Goal: Information Seeking & Learning: Compare options

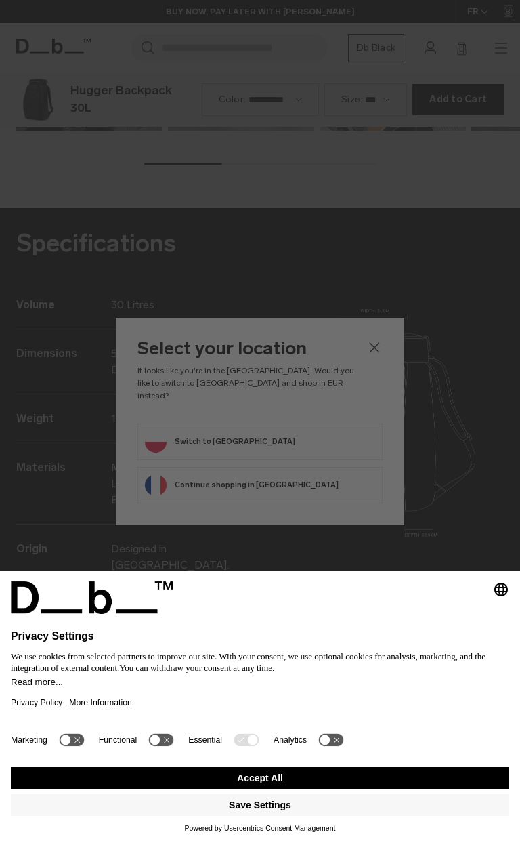
scroll to position [1686, 0]
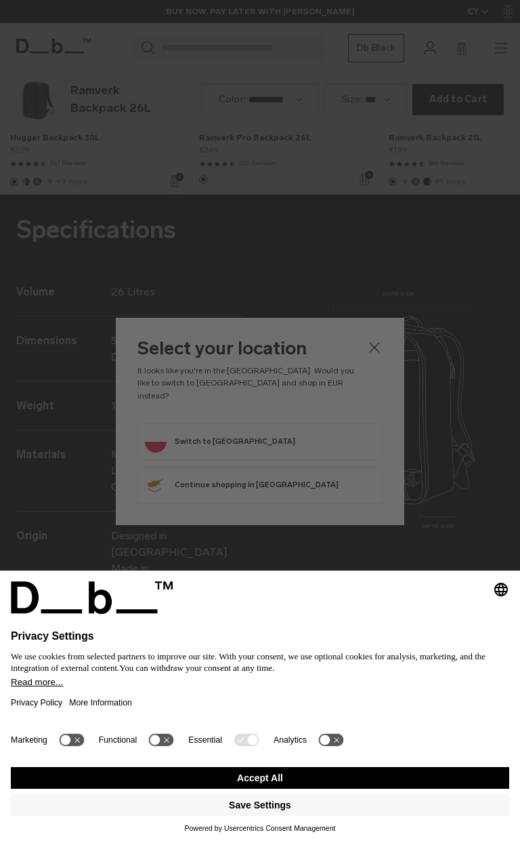
scroll to position [1686, 0]
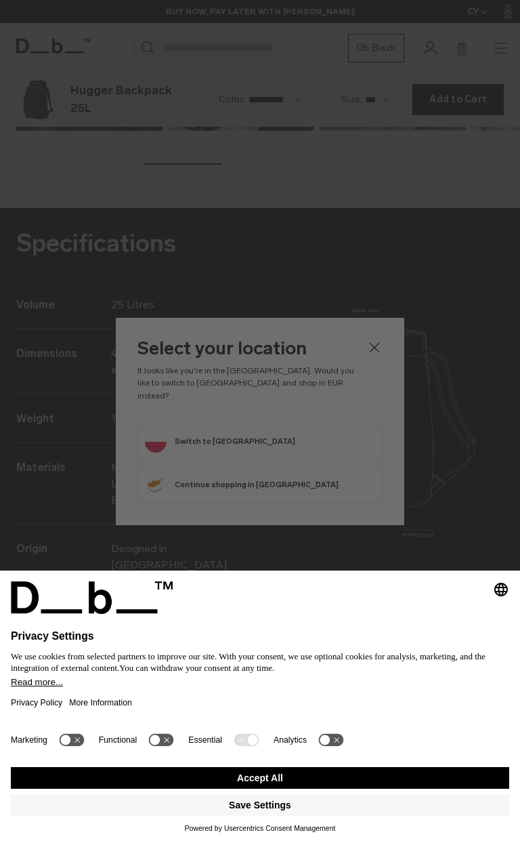
scroll to position [1686, 0]
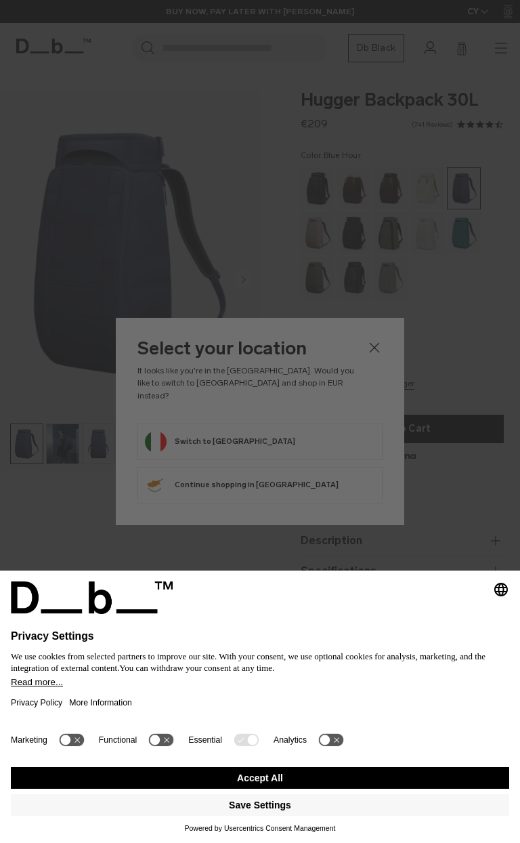
scroll to position [843, 0]
